Goal: Task Accomplishment & Management: Manage account settings

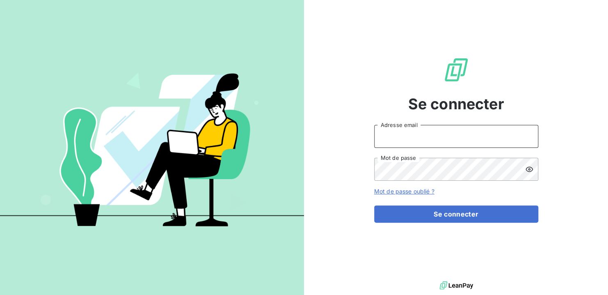
click at [435, 146] on input "Adresse email" at bounding box center [456, 136] width 164 height 23
click at [374, 205] on button "Se connecter" at bounding box center [456, 213] width 164 height 17
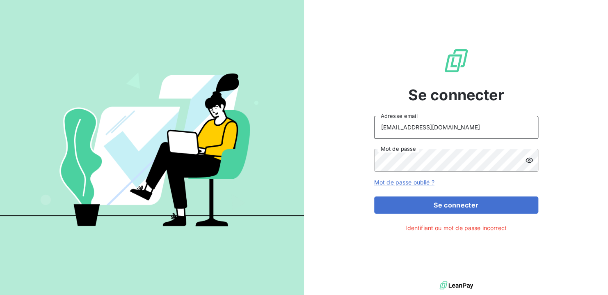
drag, startPoint x: 439, startPoint y: 128, endPoint x: 352, endPoint y: 128, distance: 87.0
click at [352, 128] on div "Se connecter [EMAIL_ADDRESS][DOMAIN_NAME] Adresse email Mot de passe Mot de pas…" at bounding box center [456, 139] width 304 height 279
click at [388, 129] on input "[EMAIL_ADDRESS][DOMAIN_NAME]" at bounding box center [456, 127] width 164 height 23
drag, startPoint x: 391, startPoint y: 128, endPoint x: 367, endPoint y: 126, distance: 23.8
click at [367, 126] on div "Se connecter [EMAIL_ADDRESS][DOMAIN_NAME] Adresse email Mot de passe Mot de pas…" at bounding box center [456, 139] width 304 height 279
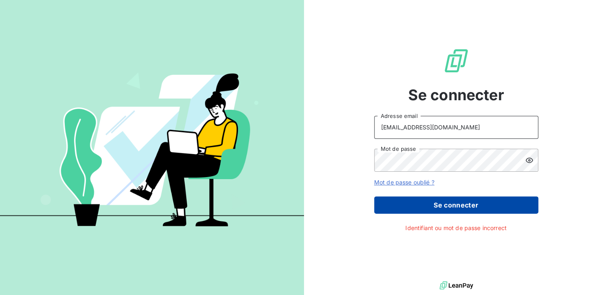
type input "[EMAIL_ADDRESS][DOMAIN_NAME]"
click at [429, 202] on button "Se connecter" at bounding box center [456, 204] width 164 height 17
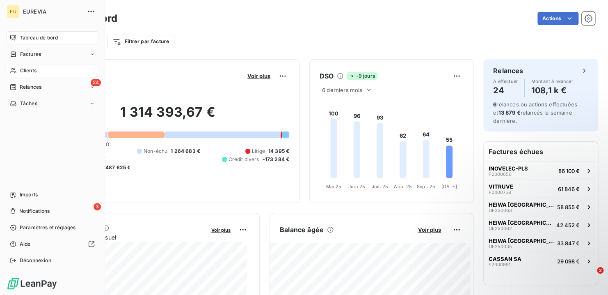
click at [27, 66] on div "Clients" at bounding box center [53, 70] width 92 height 13
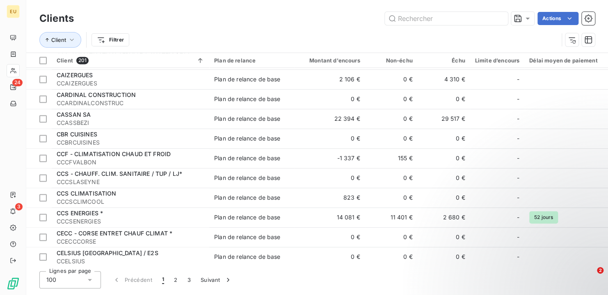
scroll to position [575, 0]
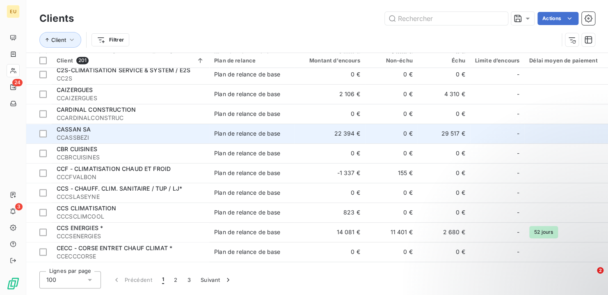
click at [99, 131] on div "CASSAN SA" at bounding box center [131, 129] width 148 height 8
